Goal: Navigation & Orientation: Find specific page/section

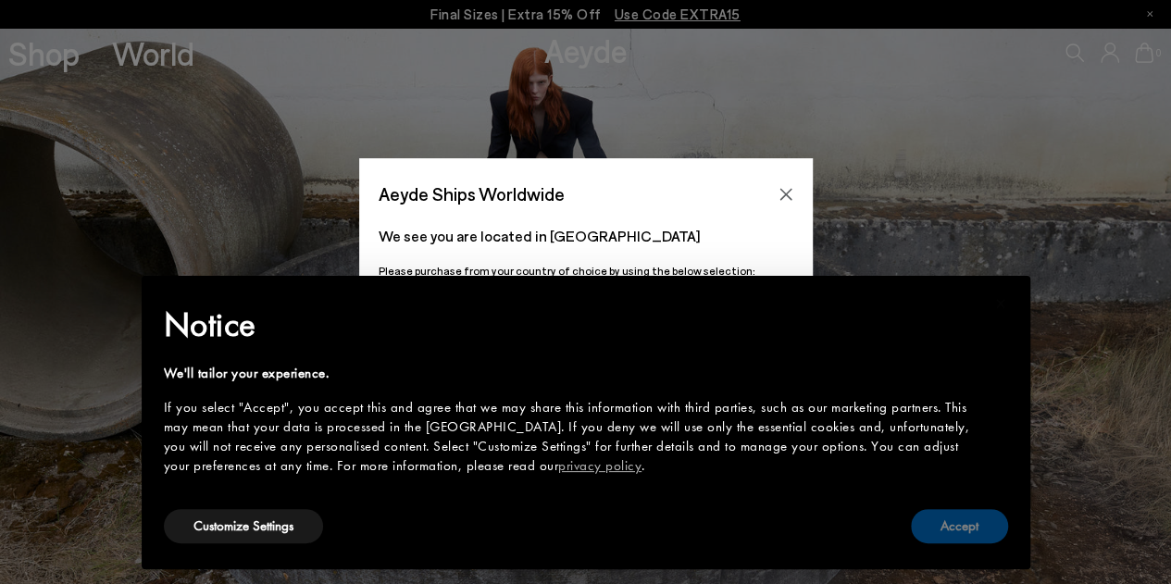
click at [957, 521] on button "Accept" at bounding box center [959, 526] width 97 height 34
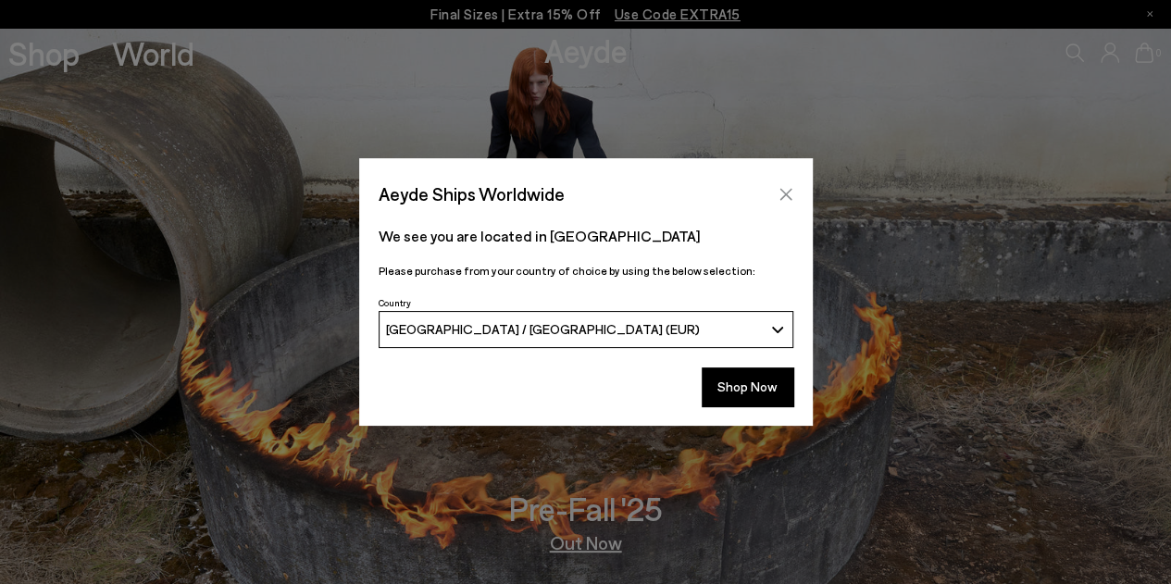
click at [793, 184] on button "Close" at bounding box center [786, 194] width 28 height 28
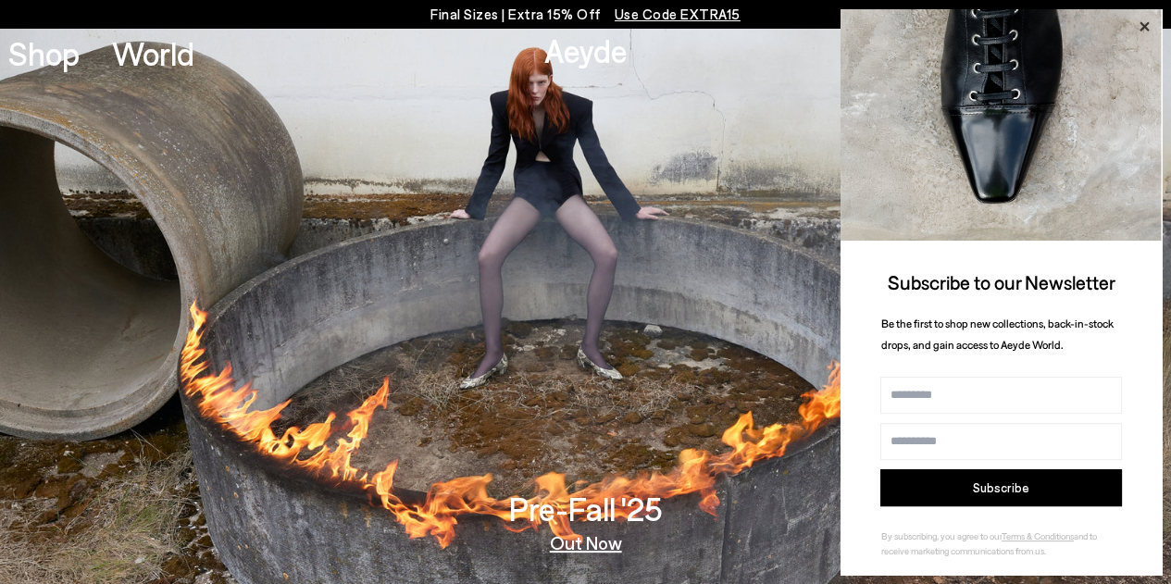
click at [1152, 25] on icon at bounding box center [1144, 27] width 24 height 24
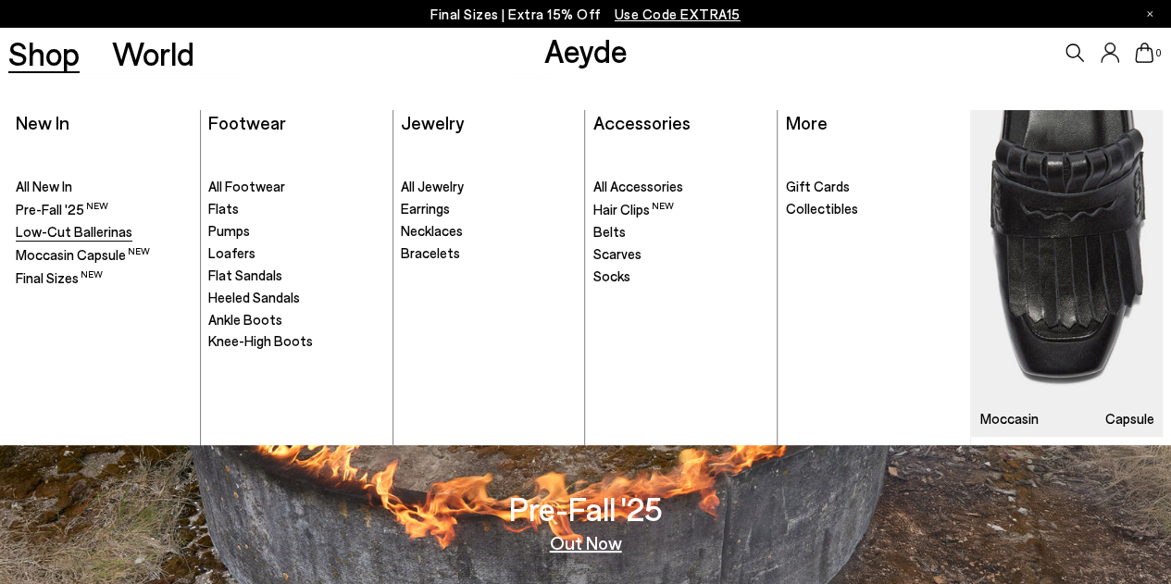
click at [54, 223] on span "Low-Cut Ballerinas" at bounding box center [74, 231] width 117 height 17
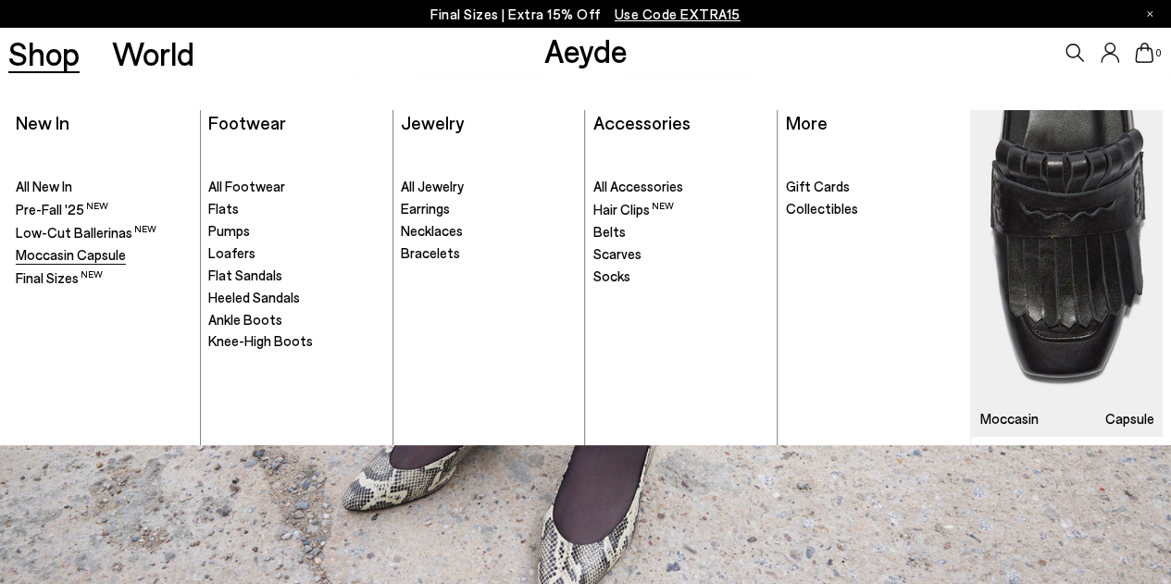
click at [68, 256] on span "Moccasin Capsule" at bounding box center [71, 254] width 110 height 17
